Goal: Navigation & Orientation: Find specific page/section

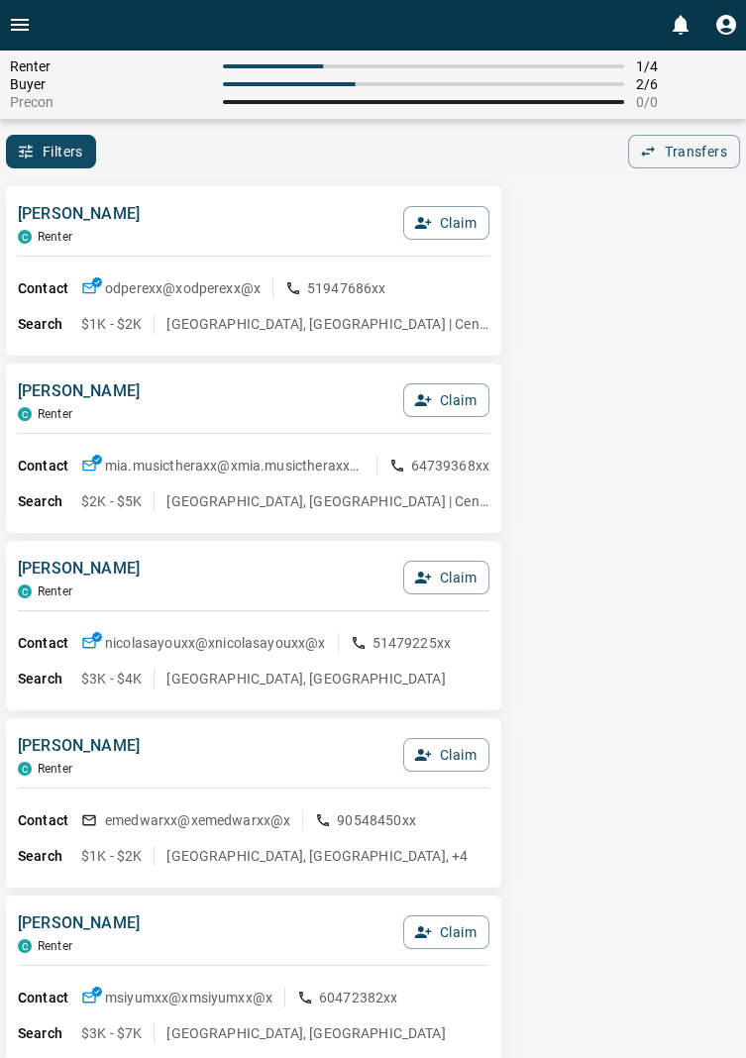
click at [32, 20] on button "Open drawer" at bounding box center [20, 25] width 40 height 50
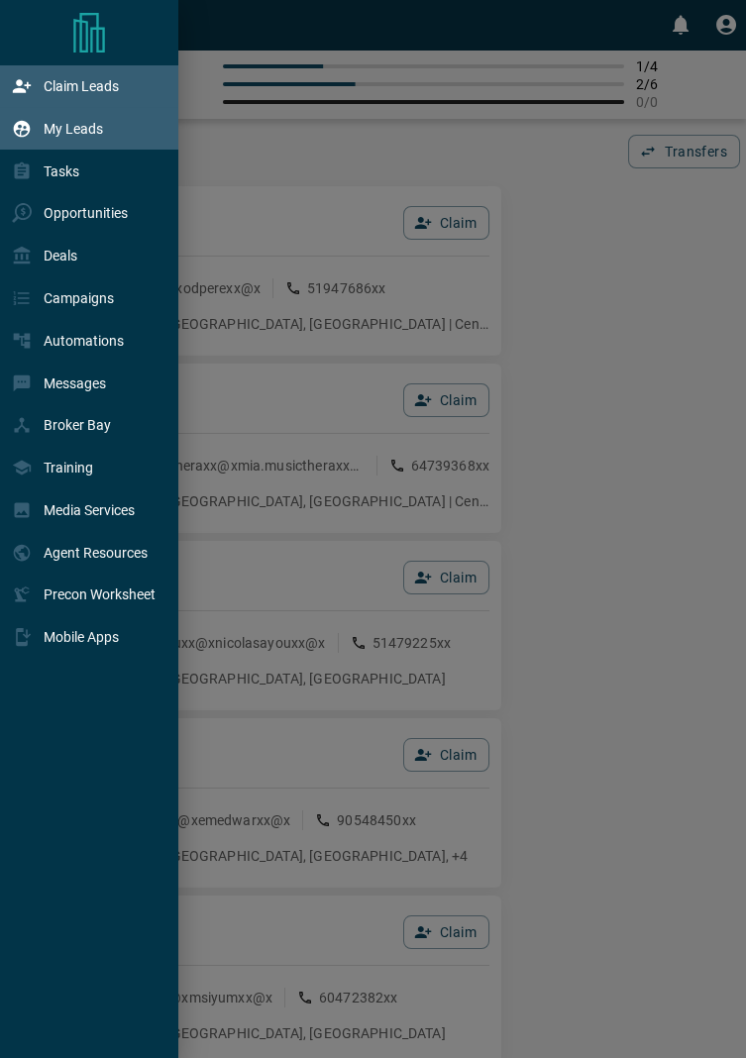
click at [90, 136] on p "My Leads" at bounding box center [73, 129] width 59 height 16
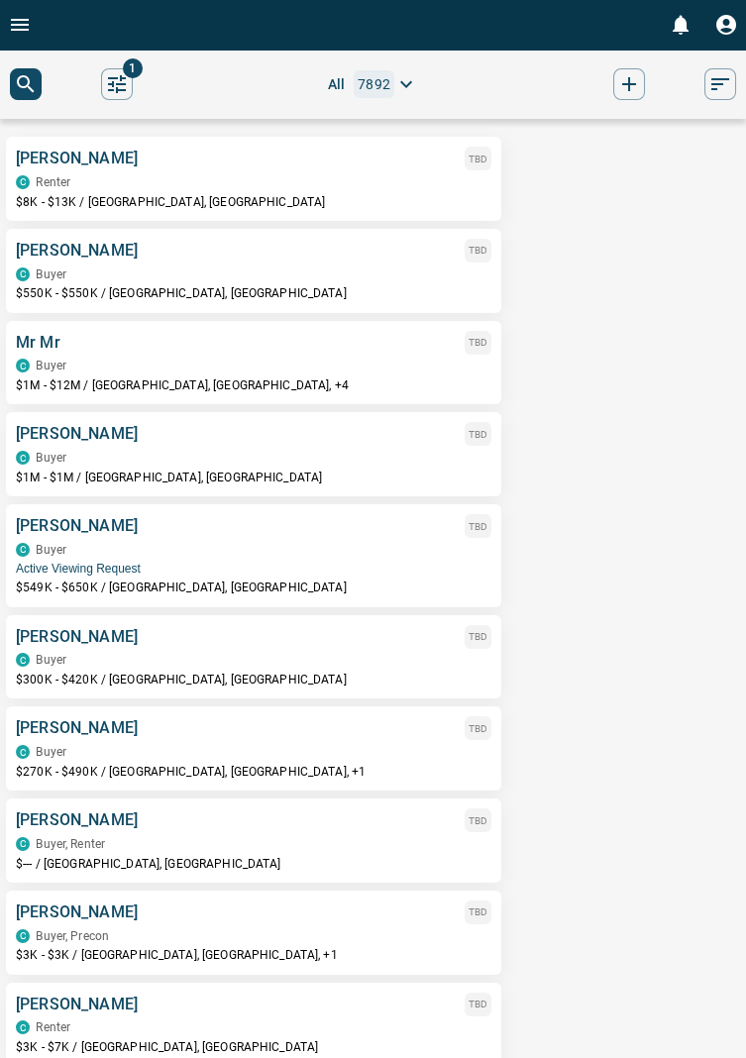
click at [30, 18] on icon "Open drawer" at bounding box center [20, 25] width 24 height 24
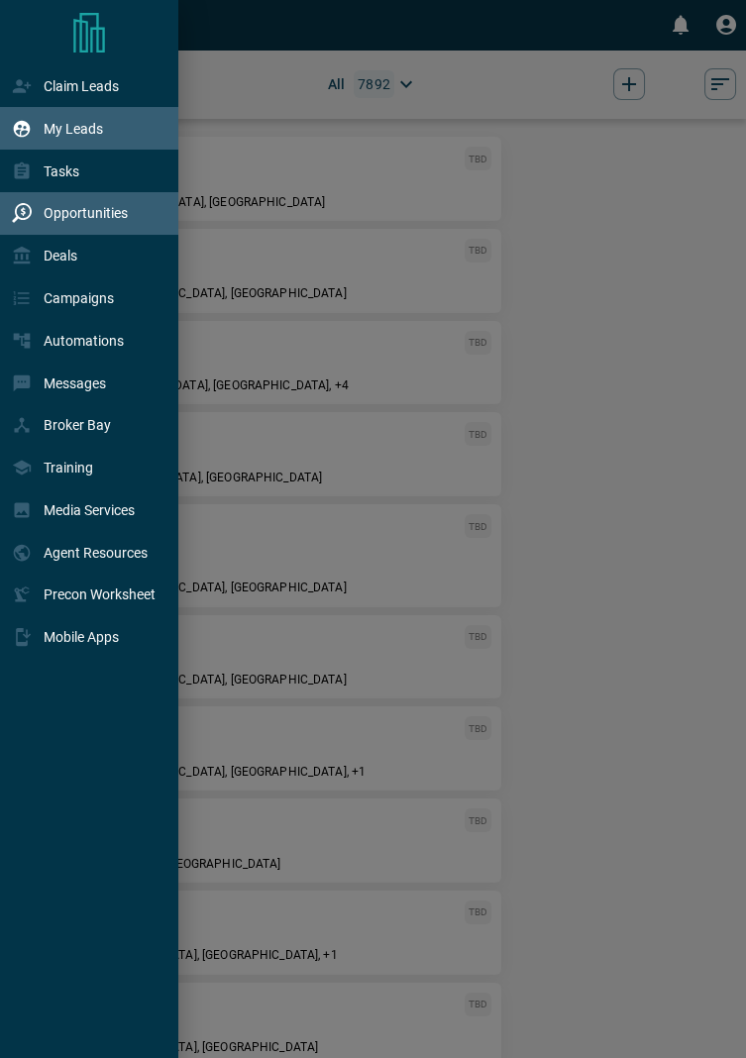
click at [113, 216] on p "Opportunities" at bounding box center [86, 213] width 84 height 16
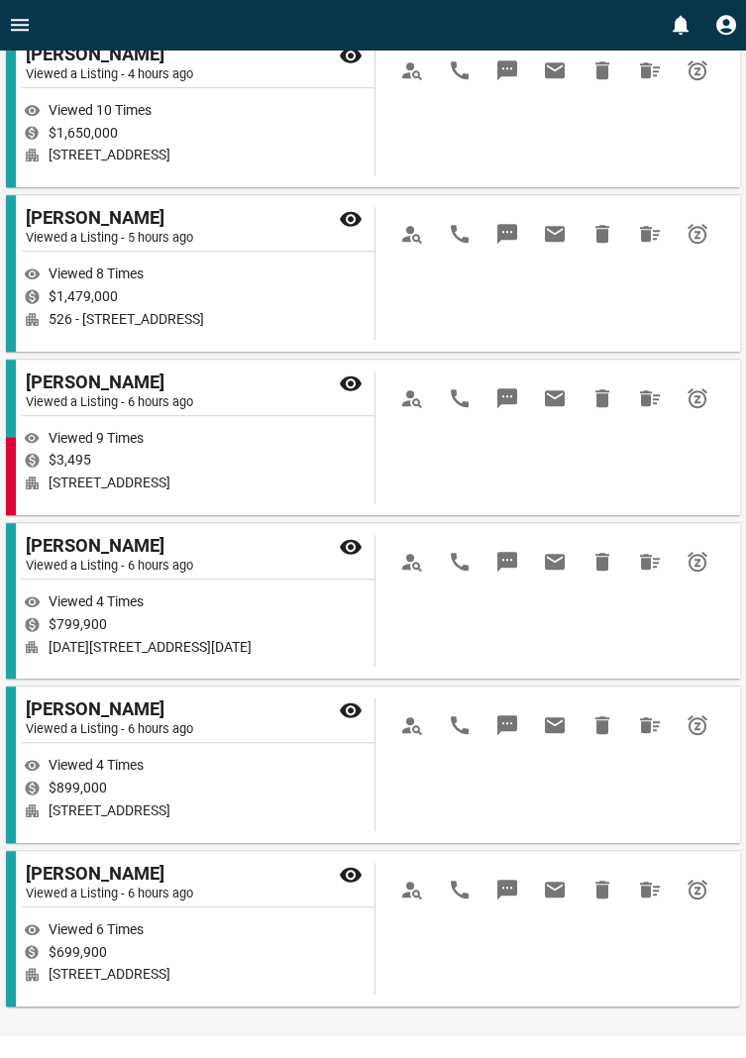
scroll to position [2336, 0]
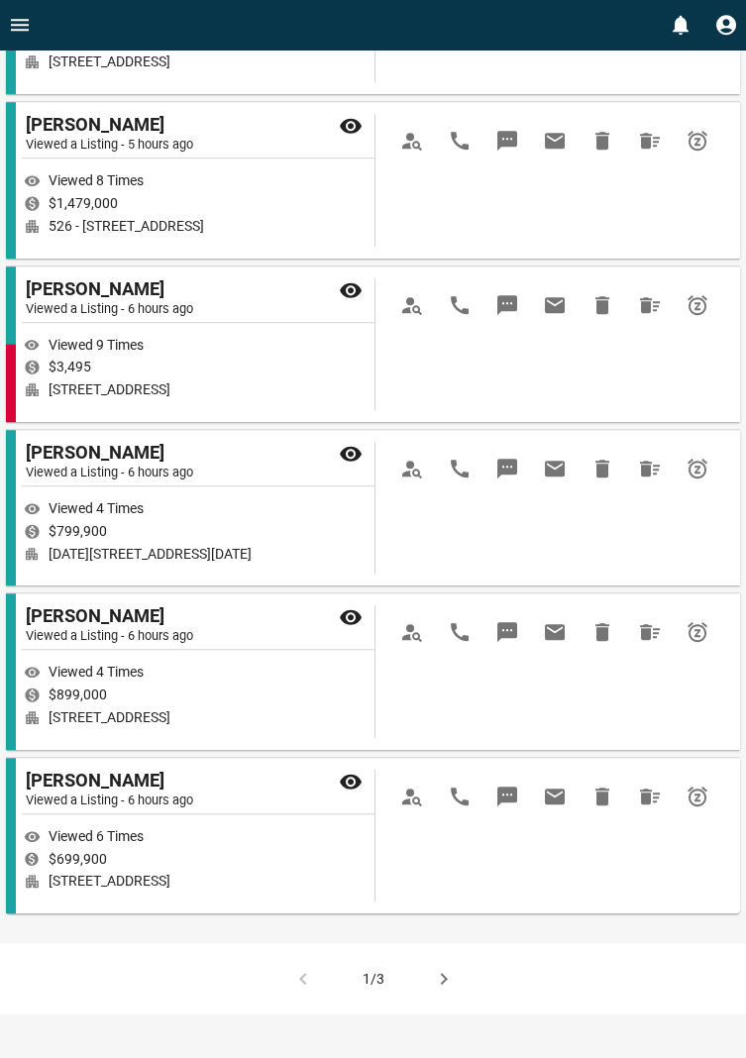
click at [457, 1001] on button "button" at bounding box center [444, 979] width 48 height 48
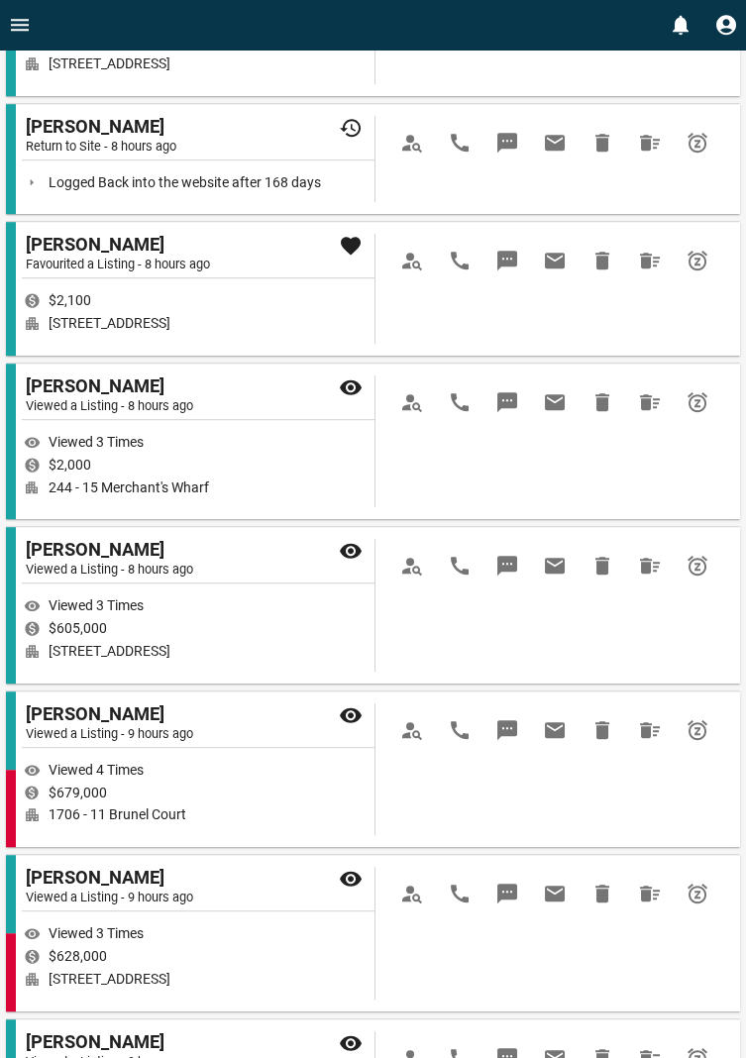
scroll to position [1988, 0]
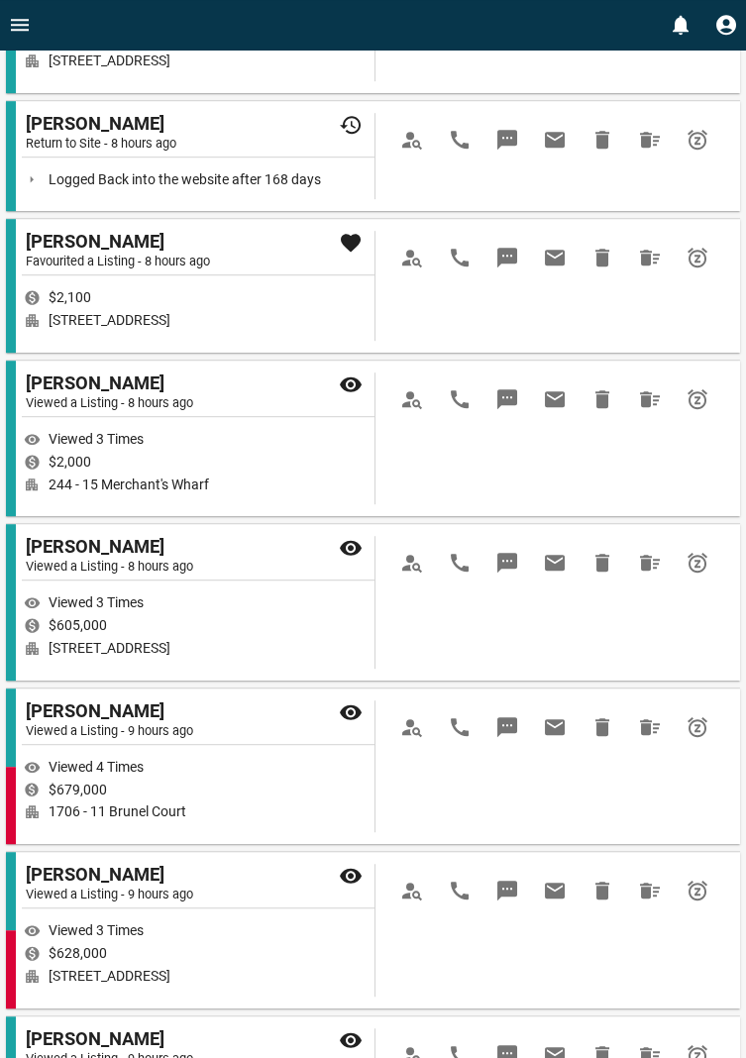
click at [331, 989] on div "Viewed 3 Times $628,000 [STREET_ADDRESS]" at bounding box center [200, 952] width 353 height 73
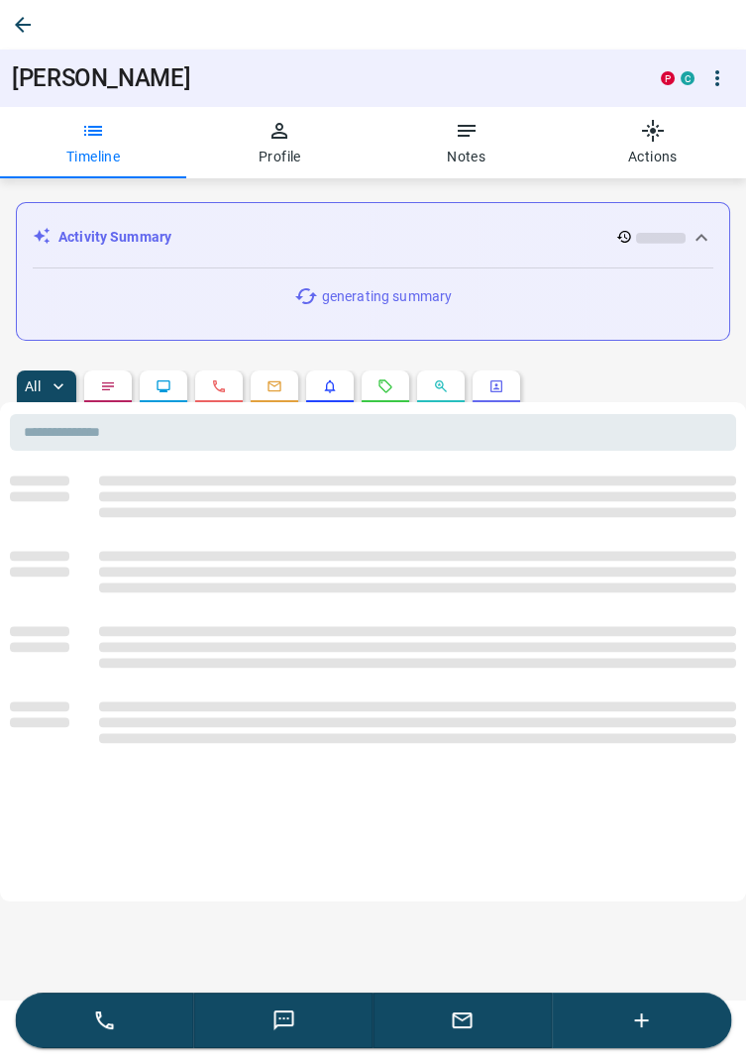
click at [36, 26] on button "button" at bounding box center [23, 25] width 36 height 36
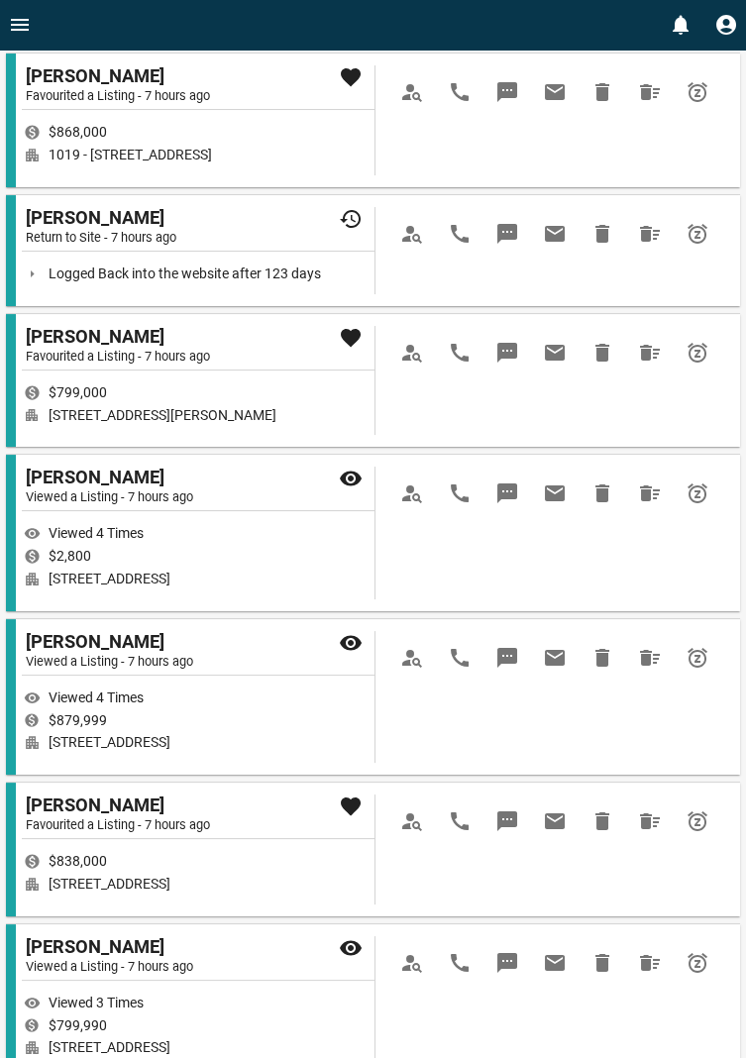
scroll to position [0, 0]
